Goal: Navigation & Orientation: Find specific page/section

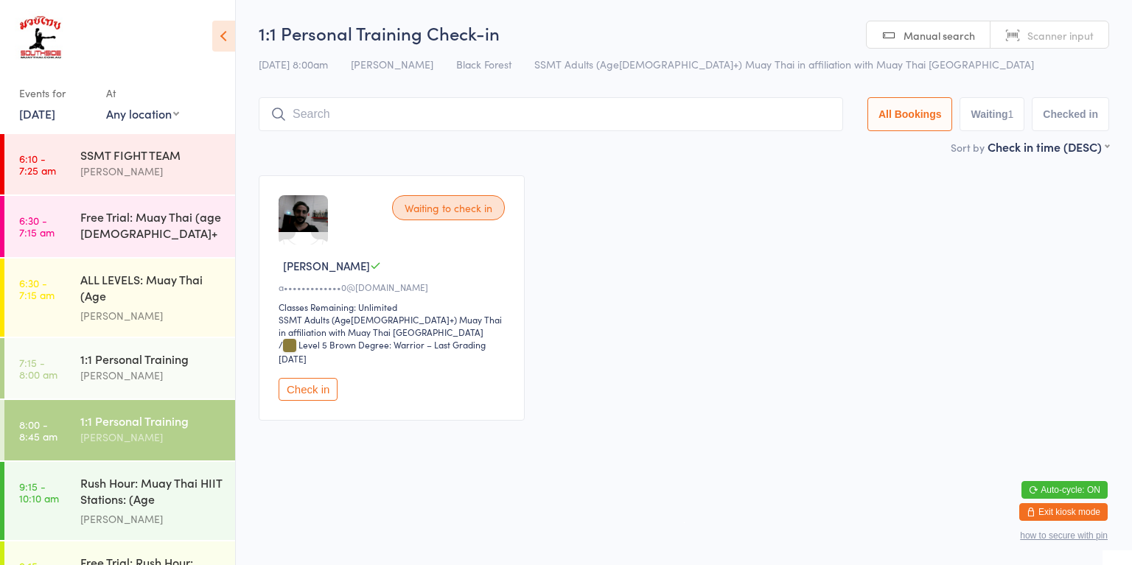
click at [130, 372] on div "[PERSON_NAME]" at bounding box center [151, 375] width 142 height 17
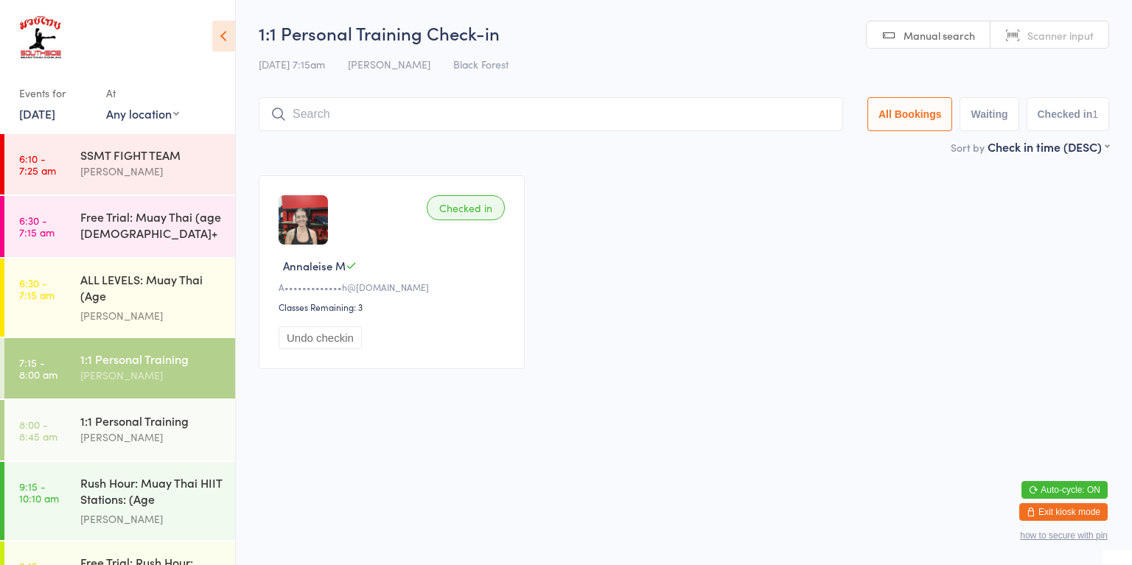
click at [73, 431] on link "8:00 - 8:45 am 1:1 Personal Training [PERSON_NAME]" at bounding box center [119, 430] width 231 height 60
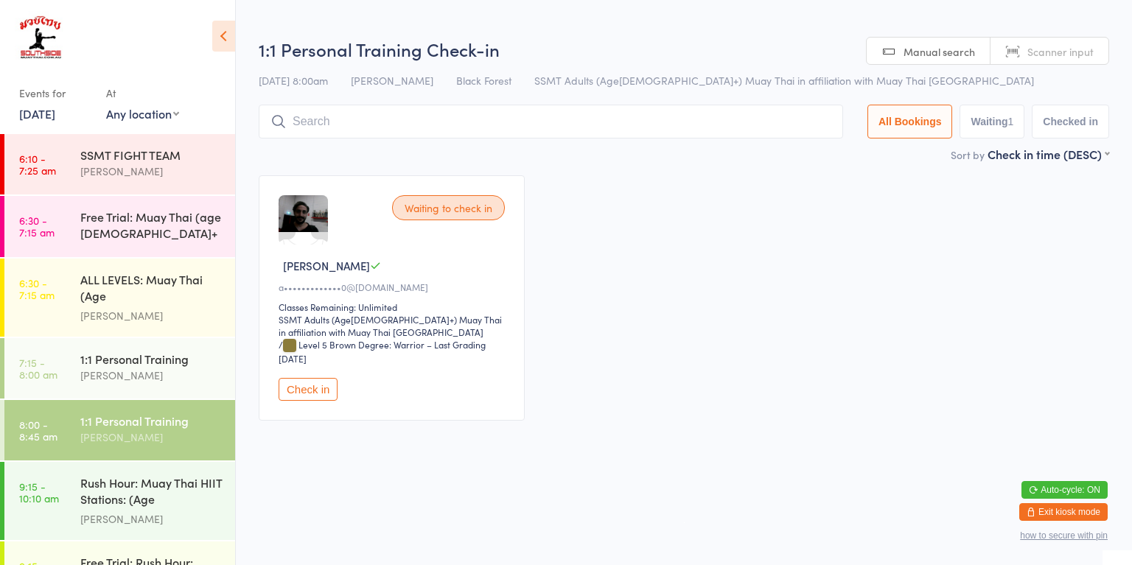
click at [39, 383] on link "7:15 - 8:00 am 1:1 Personal Training [PERSON_NAME]" at bounding box center [119, 368] width 231 height 60
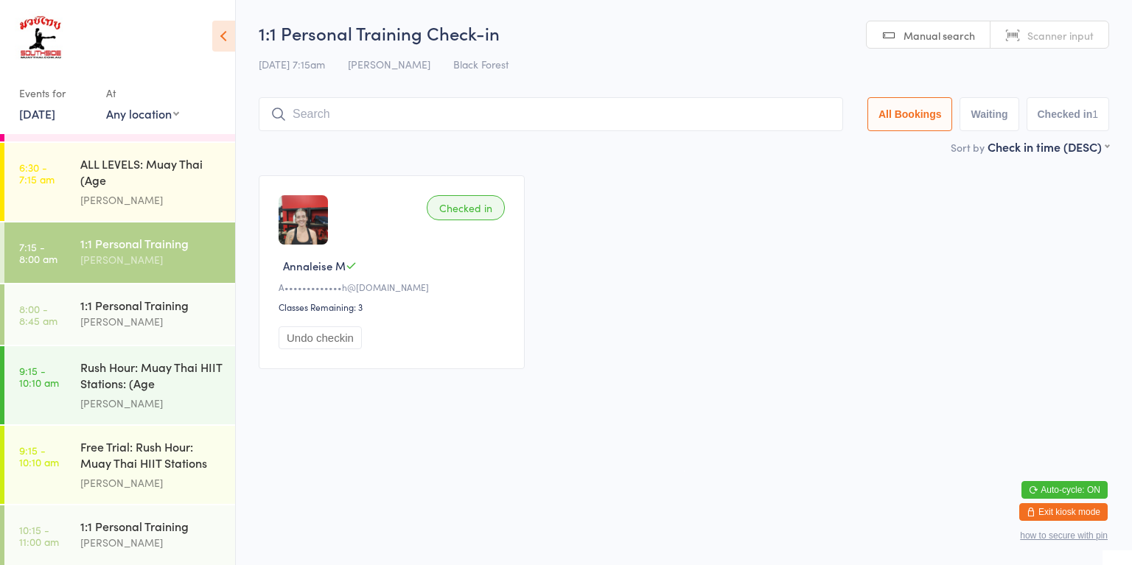
scroll to position [119, 0]
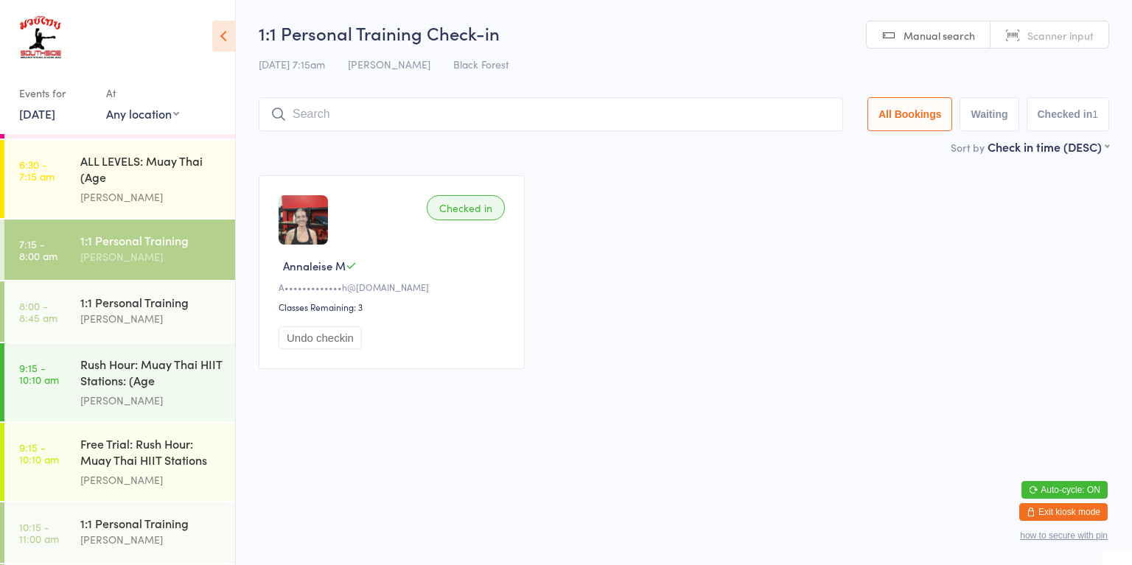
click at [151, 380] on div "Rush Hour: Muay Thai HIIT Stations: (Age [DEMOGRAPHIC_DATA]+)" at bounding box center [151, 374] width 142 height 36
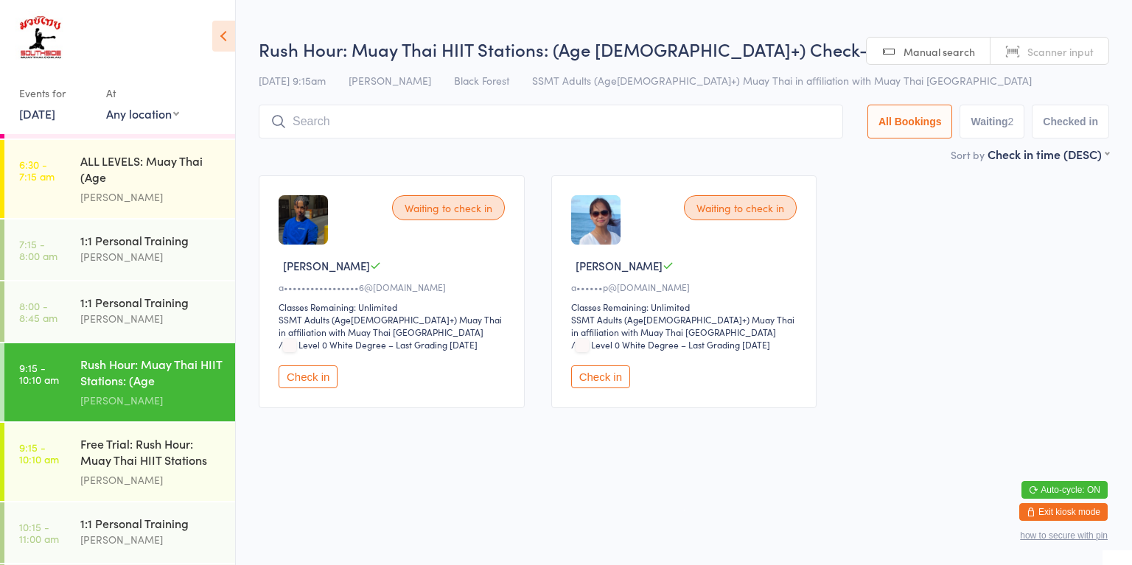
click at [175, 460] on div "Free Trial: Rush Hour: Muay Thai HIIT Stations (ag..." at bounding box center [151, 454] width 142 height 36
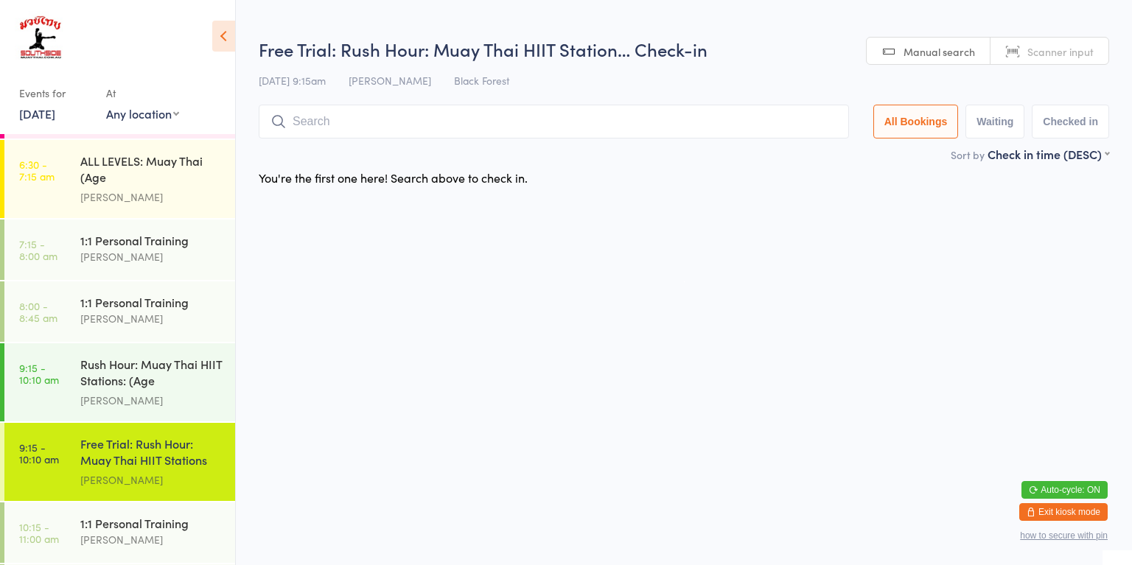
click at [175, 400] on div "[PERSON_NAME]" at bounding box center [151, 400] width 142 height 17
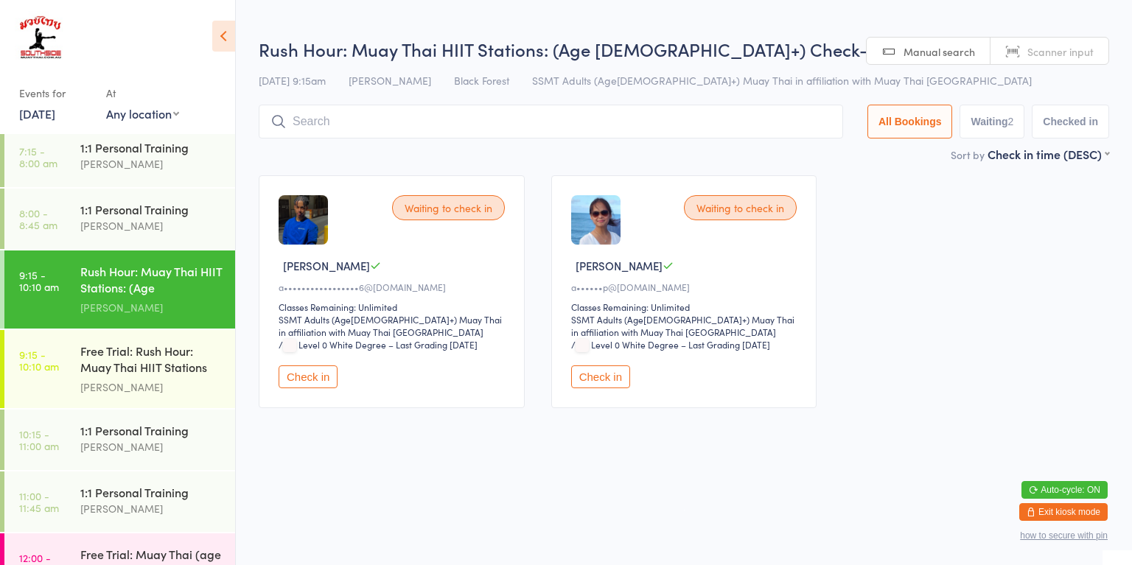
scroll to position [215, 0]
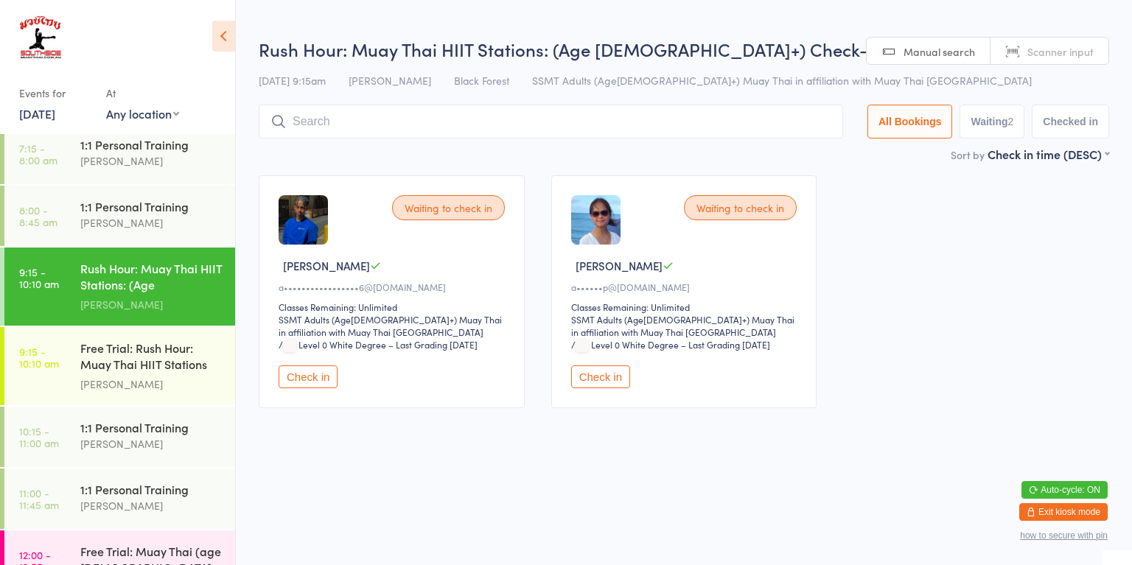
click at [160, 447] on div "1:1 Personal Training [PERSON_NAME]" at bounding box center [157, 436] width 155 height 58
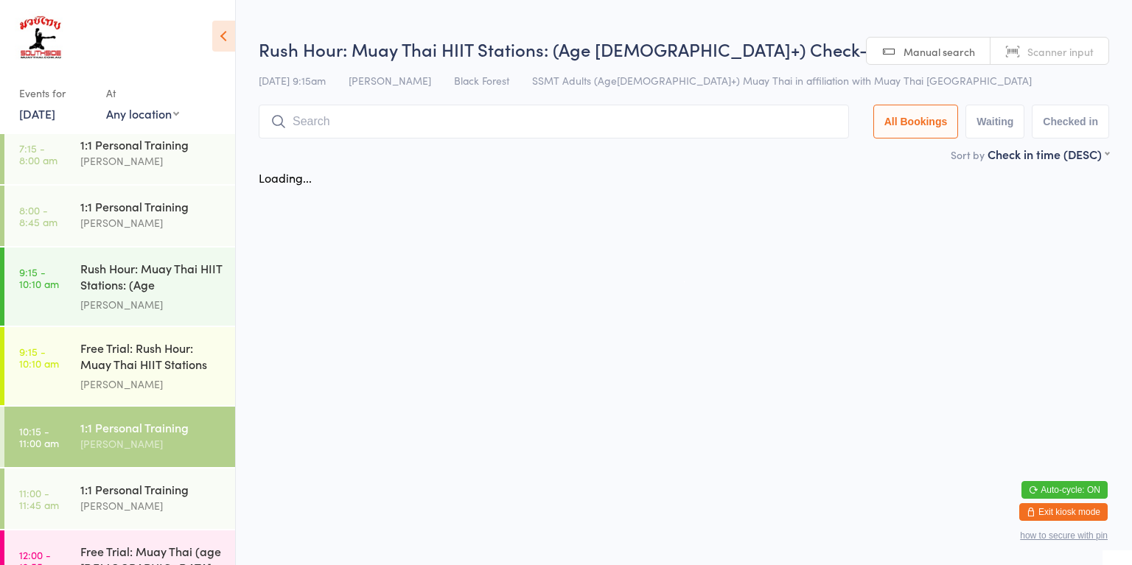
click at [164, 498] on div "[PERSON_NAME]" at bounding box center [151, 506] width 142 height 17
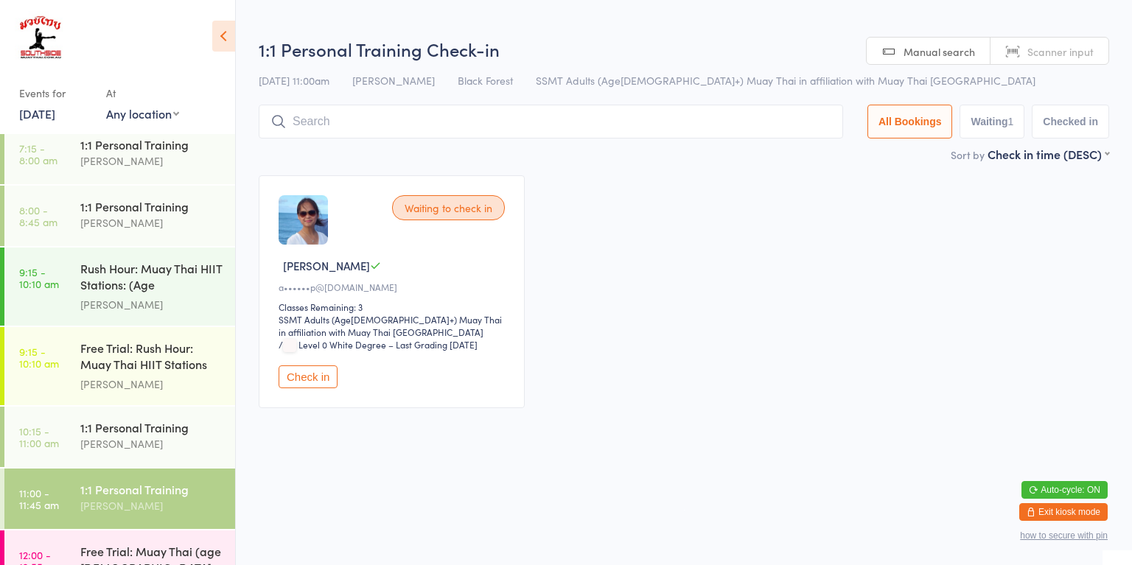
click at [170, 296] on div "[PERSON_NAME]" at bounding box center [151, 304] width 142 height 17
